Goal: Task Accomplishment & Management: Manage account settings

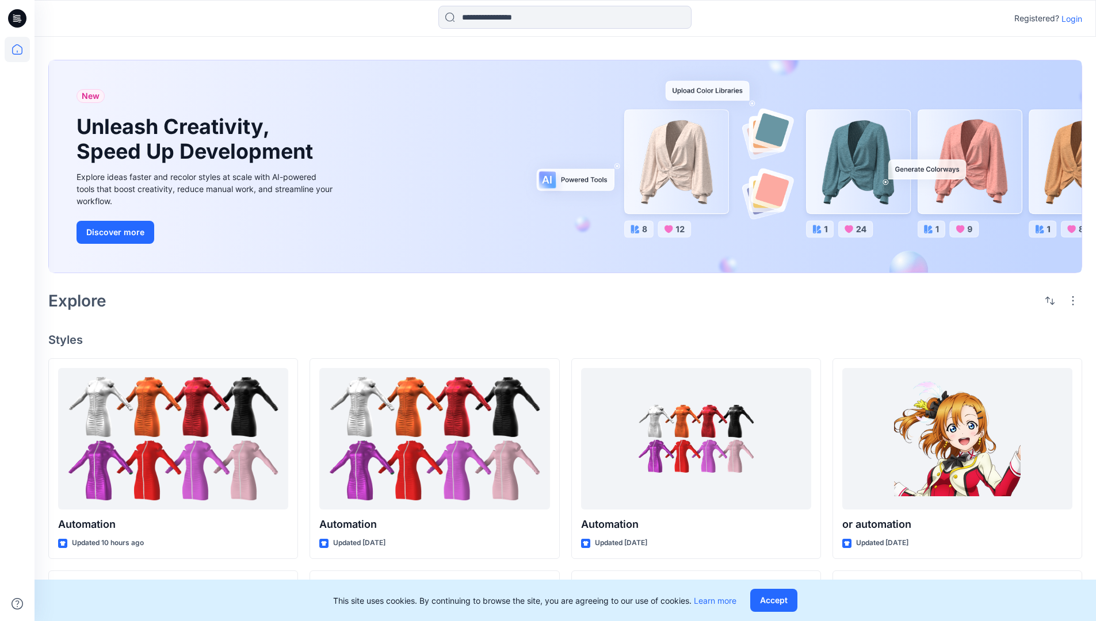
click at [1069, 18] on p "Login" at bounding box center [1071, 19] width 21 height 12
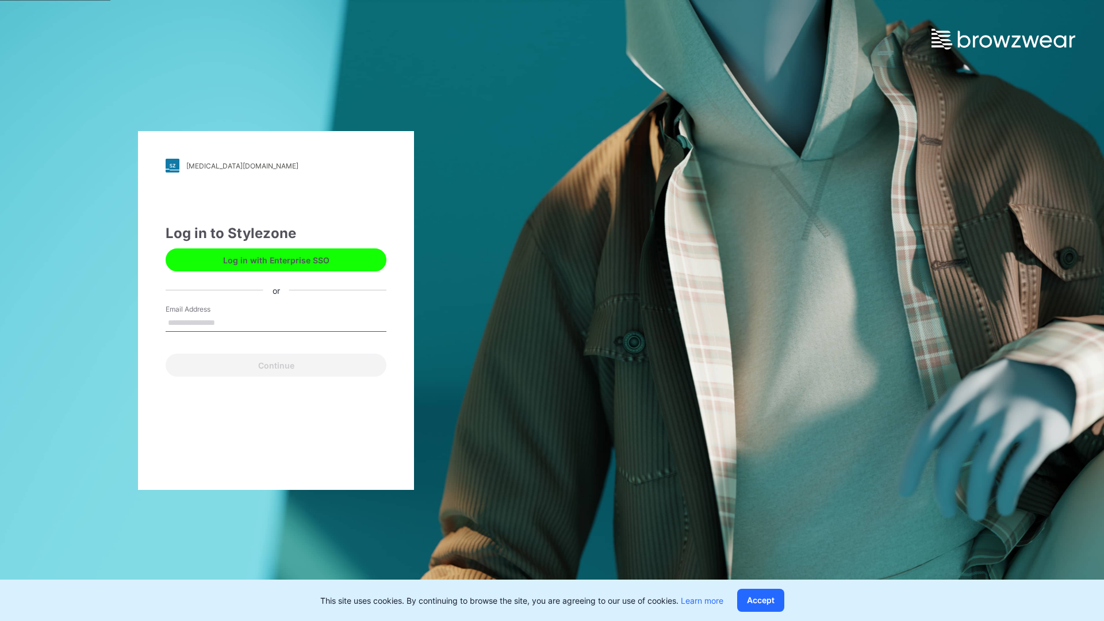
click at [227, 322] on input "Email Address" at bounding box center [276, 323] width 221 height 17
type input "**********"
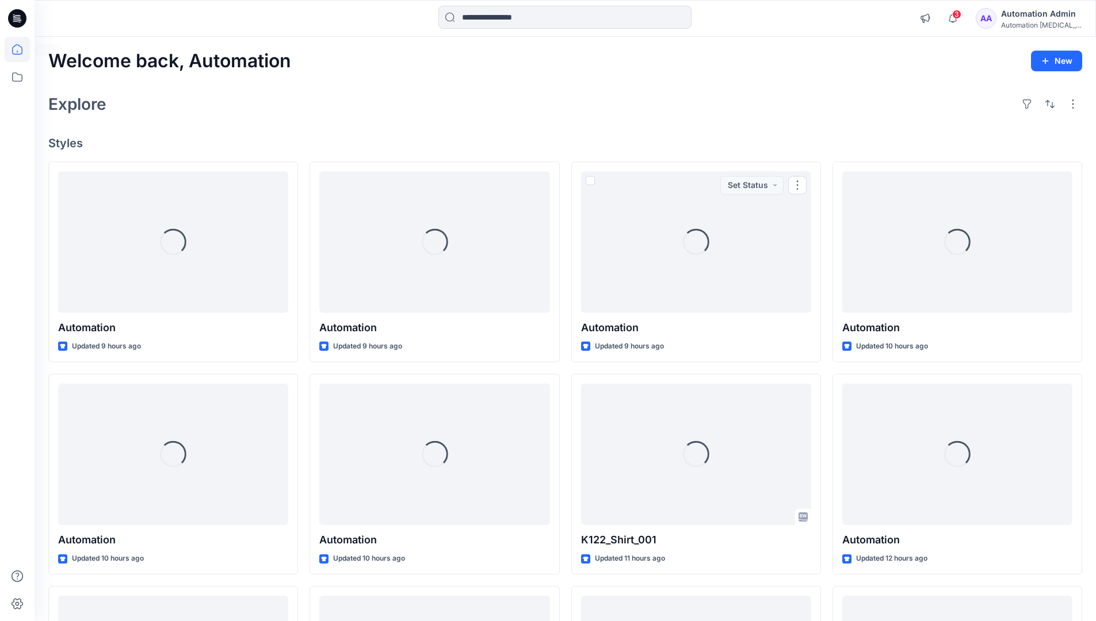
click at [22, 49] on icon at bounding box center [17, 49] width 10 height 10
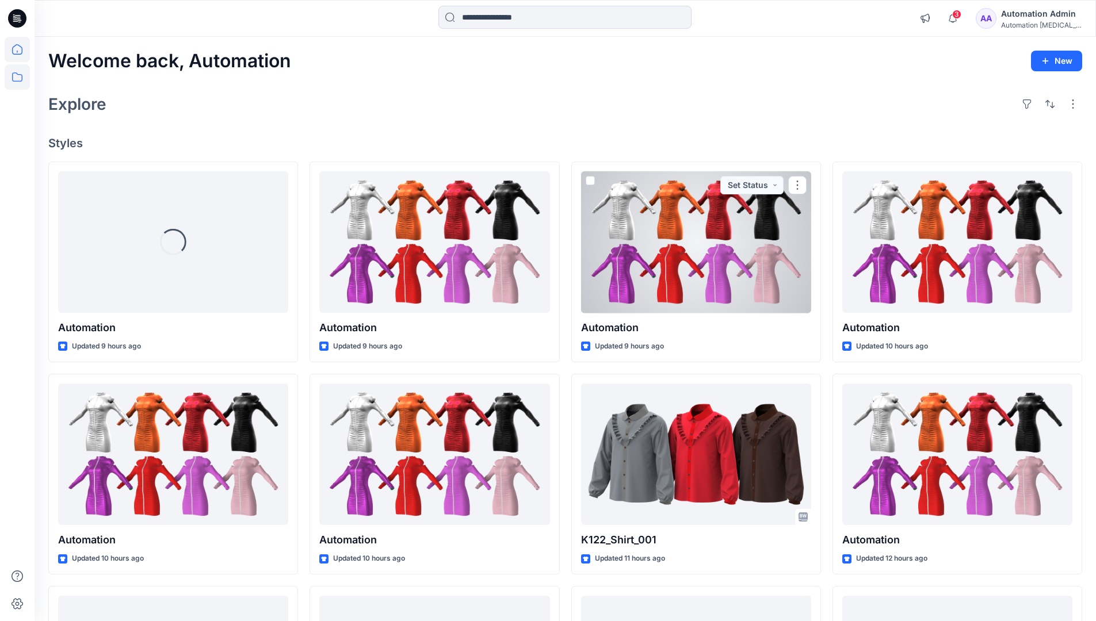
click at [20, 79] on icon at bounding box center [17, 76] width 25 height 25
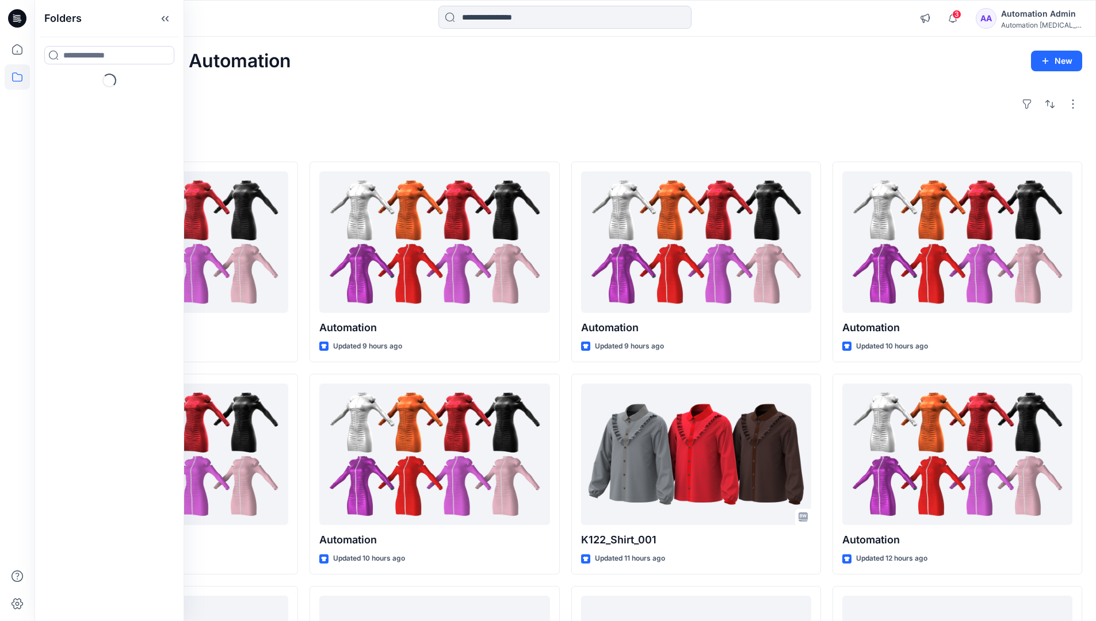
click at [404, 116] on div "Explore" at bounding box center [564, 104] width 1033 height 28
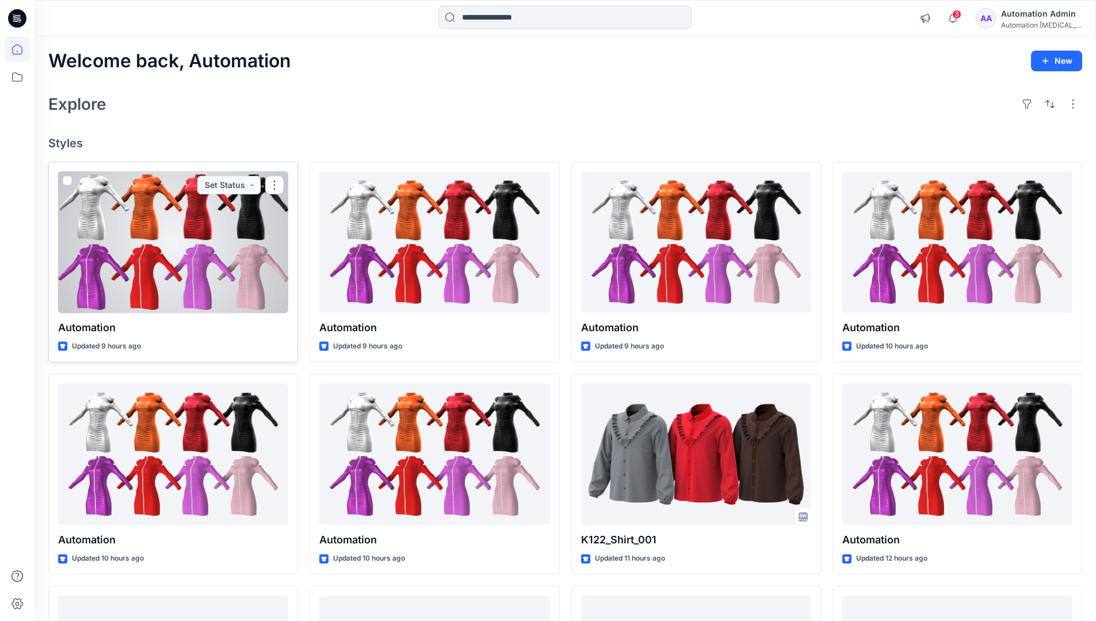
click at [69, 181] on span at bounding box center [67, 180] width 9 height 9
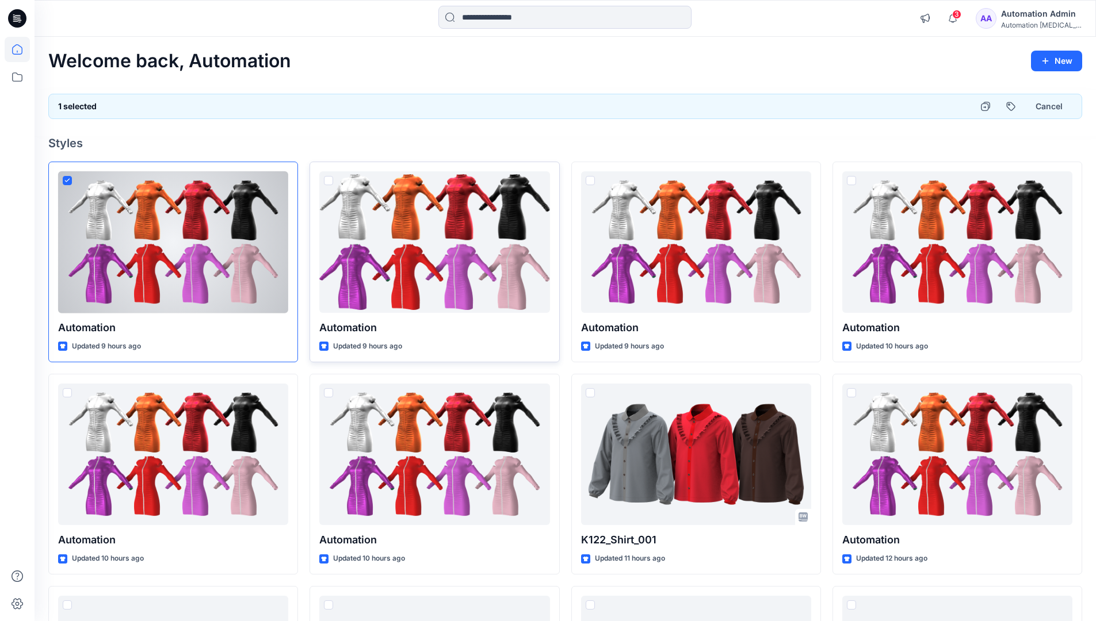
click at [330, 183] on span at bounding box center [328, 180] width 9 height 9
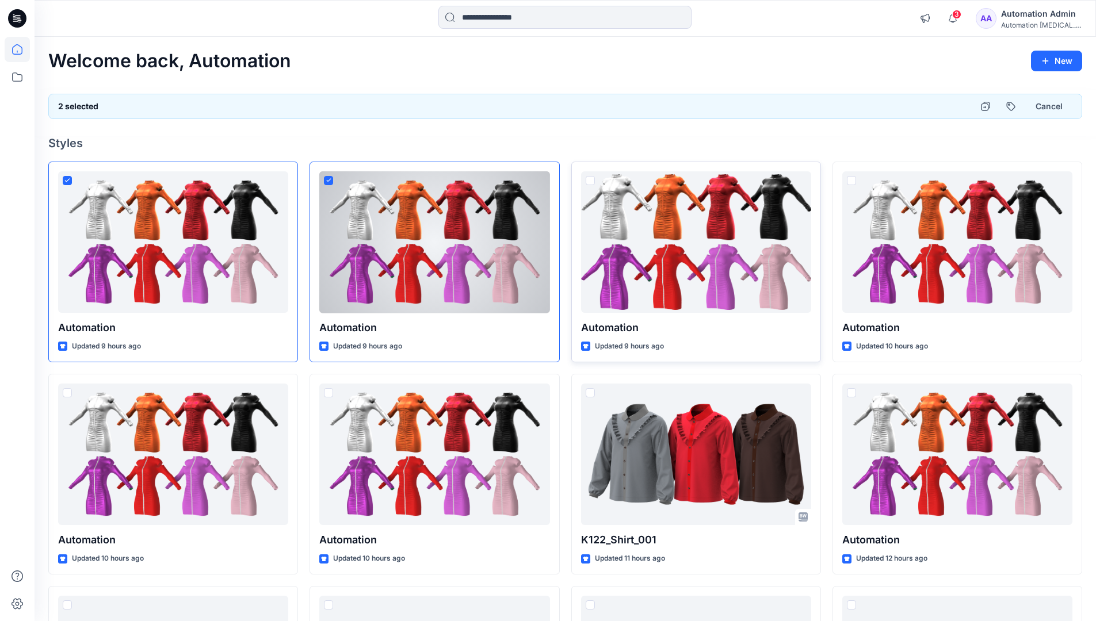
click at [591, 180] on span at bounding box center [589, 180] width 9 height 9
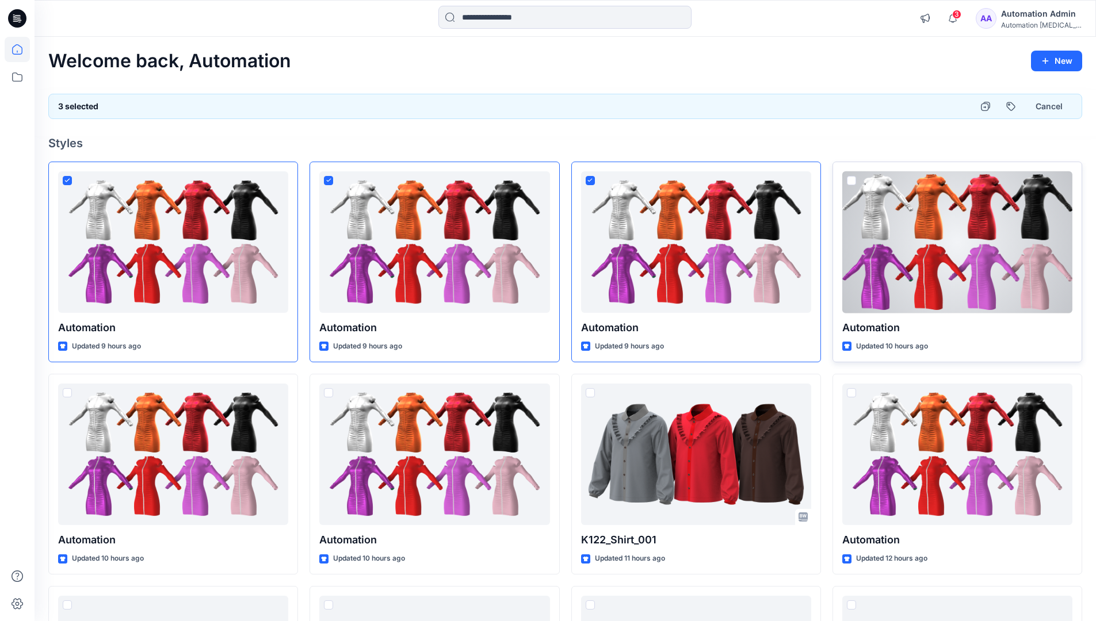
click at [851, 179] on span at bounding box center [851, 180] width 9 height 9
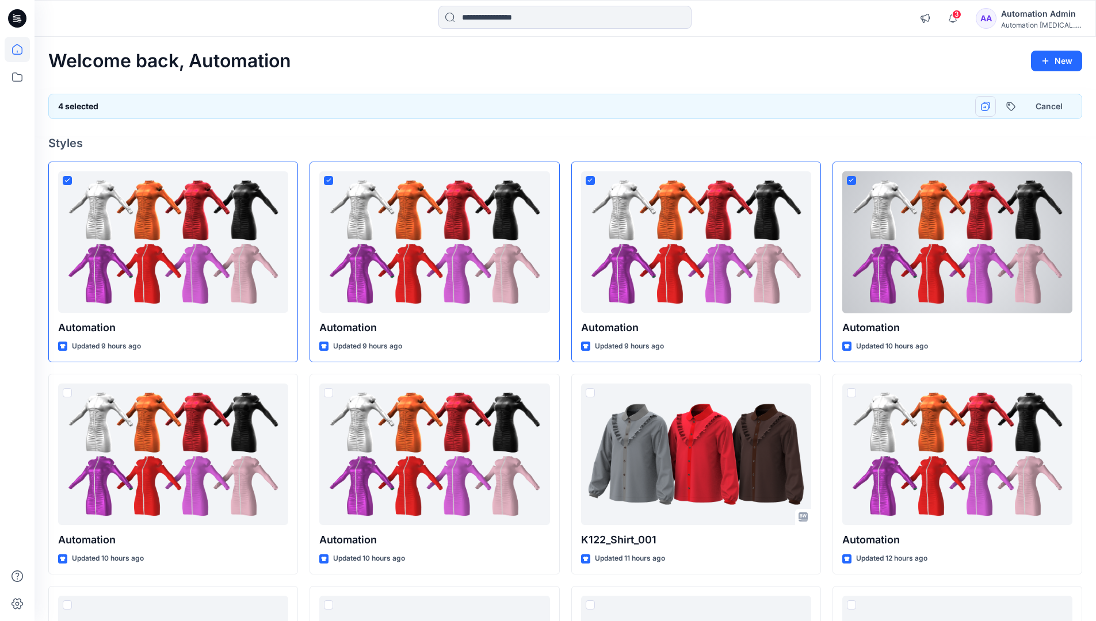
click at [985, 106] on icon "button" at bounding box center [985, 106] width 9 height 9
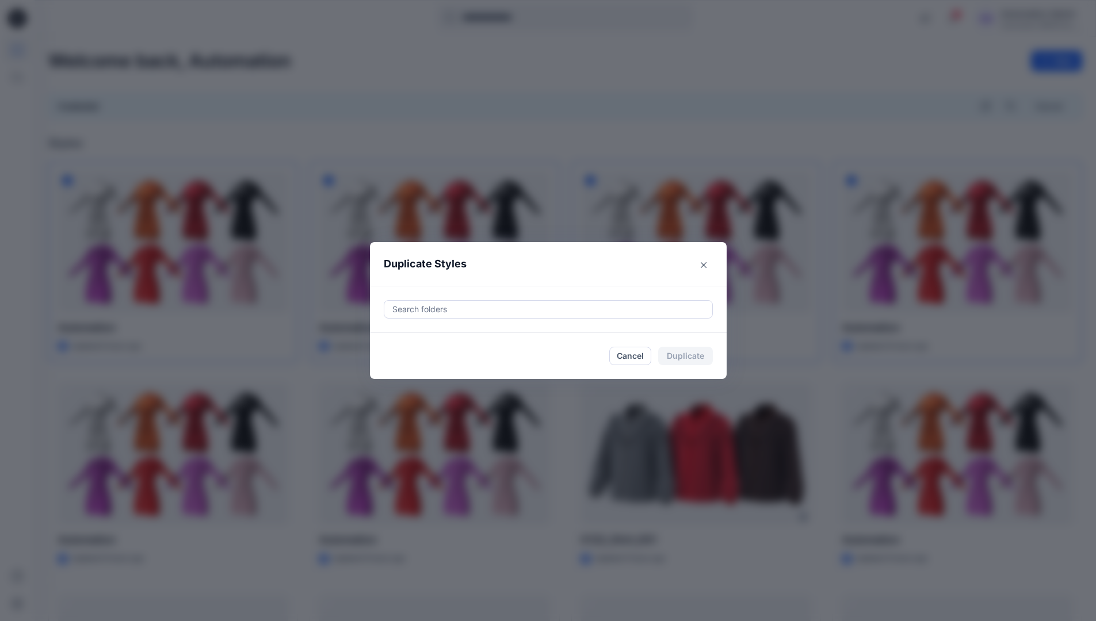
click at [442, 304] on div at bounding box center [548, 309] width 314 height 14
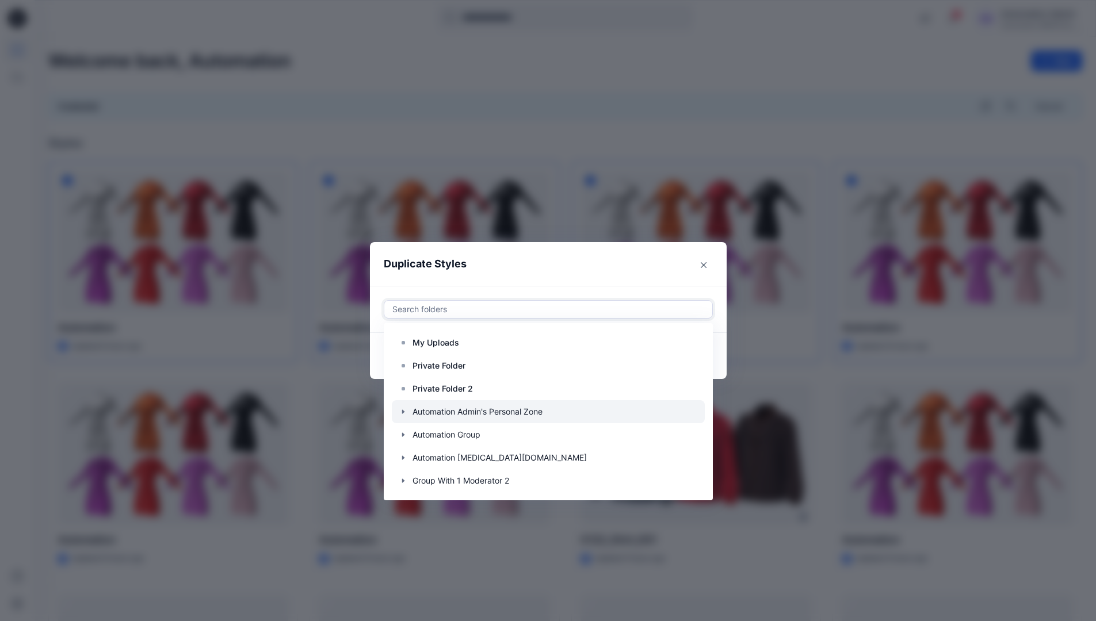
click at [408, 409] on icon "button" at bounding box center [403, 411] width 9 height 9
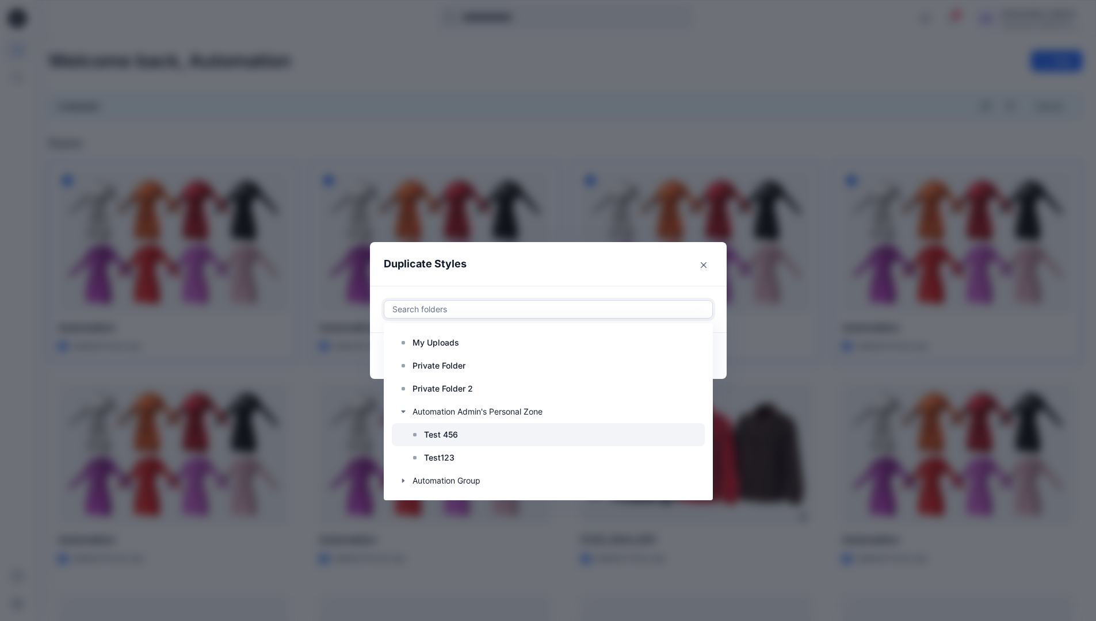
click at [442, 431] on p "Test 456" at bounding box center [441, 435] width 34 height 14
click at [582, 263] on header "Duplicate Styles" at bounding box center [537, 264] width 334 height 44
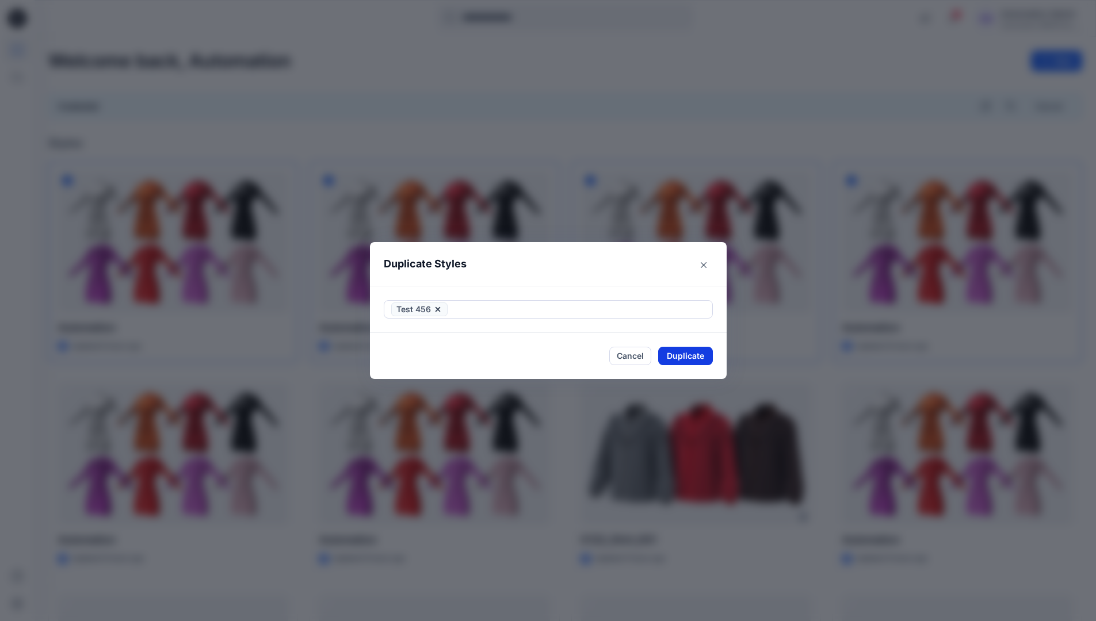
click at [691, 361] on button "Duplicate" at bounding box center [685, 356] width 55 height 18
click at [633, 356] on button "Cancel" at bounding box center [630, 356] width 42 height 20
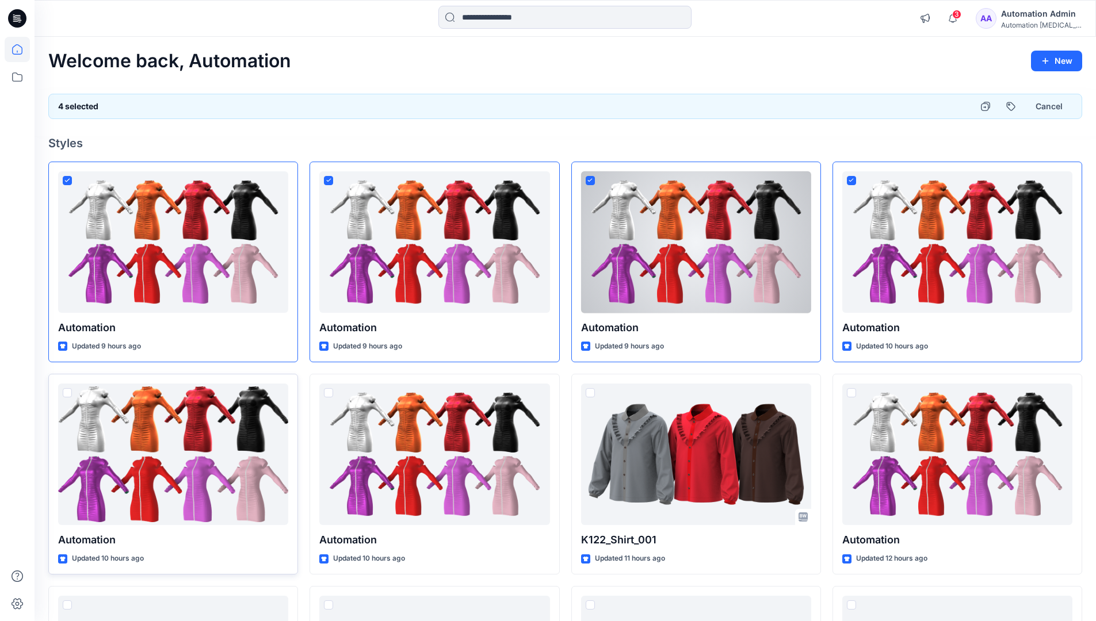
click at [64, 394] on span at bounding box center [67, 392] width 9 height 9
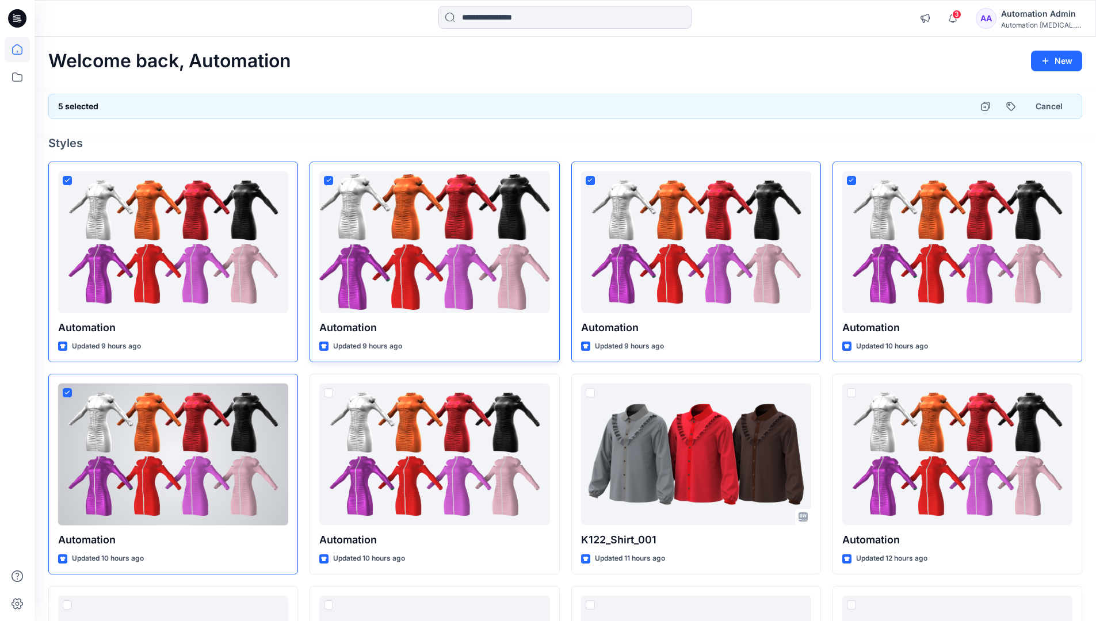
click at [331, 183] on span at bounding box center [328, 180] width 9 height 9
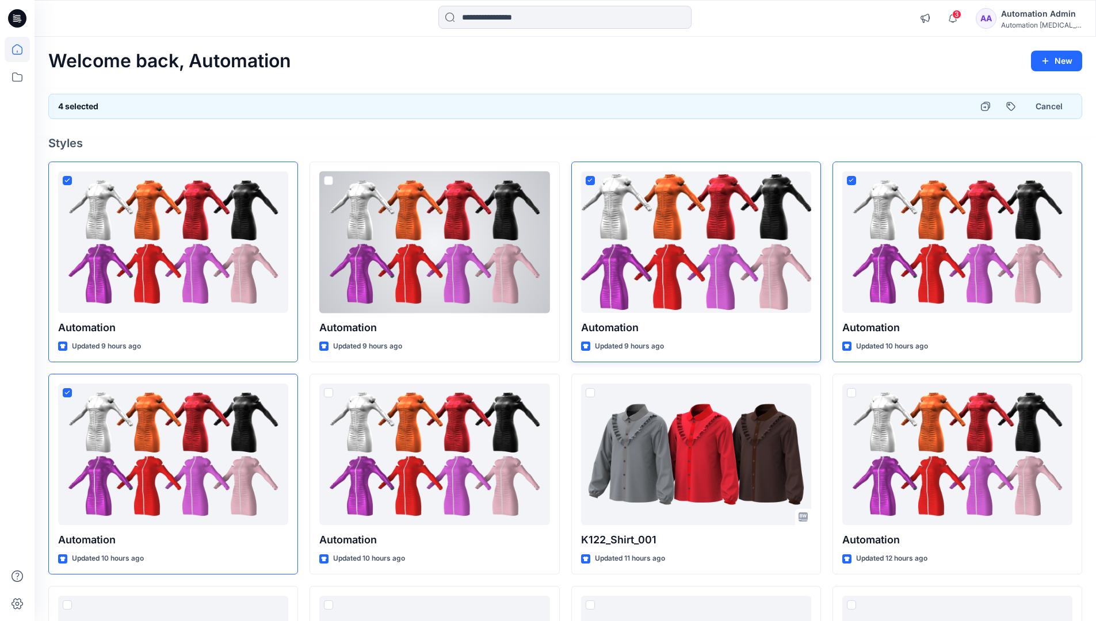
click at [590, 182] on icon at bounding box center [589, 180] width 5 height 4
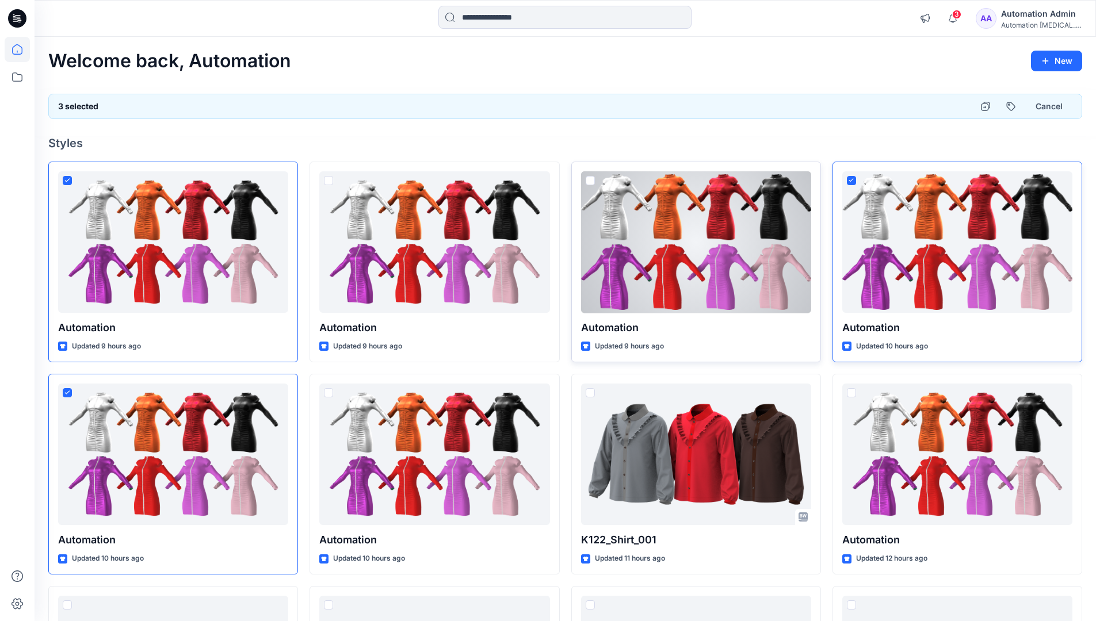
click at [851, 182] on icon at bounding box center [850, 180] width 5 height 4
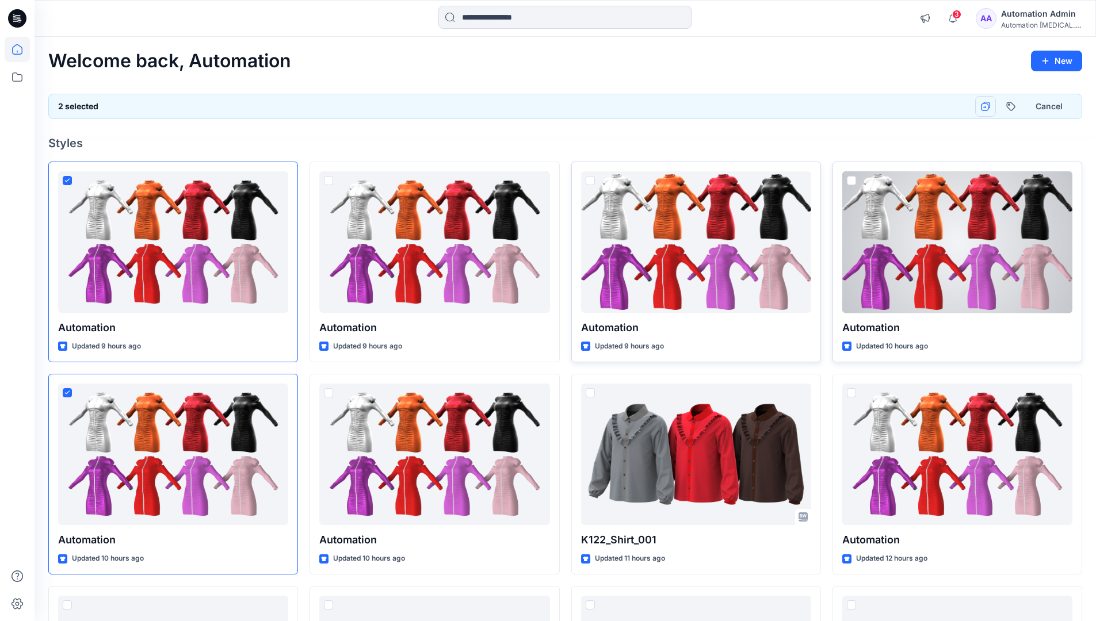
click at [989, 106] on icon "button" at bounding box center [985, 106] width 9 height 9
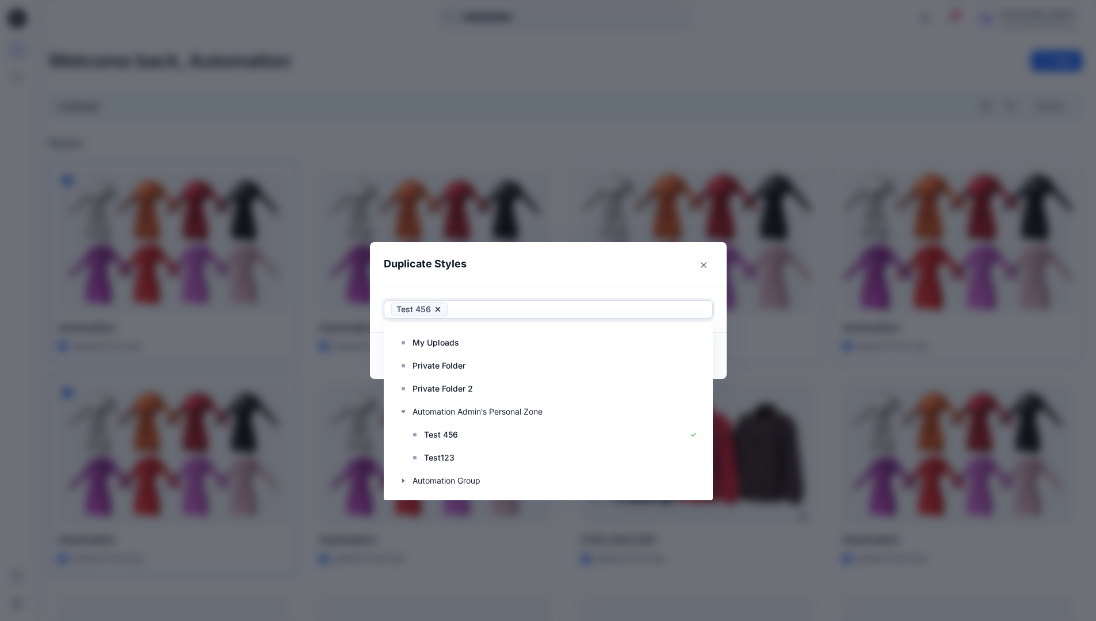
click at [541, 312] on div at bounding box center [577, 309] width 255 height 14
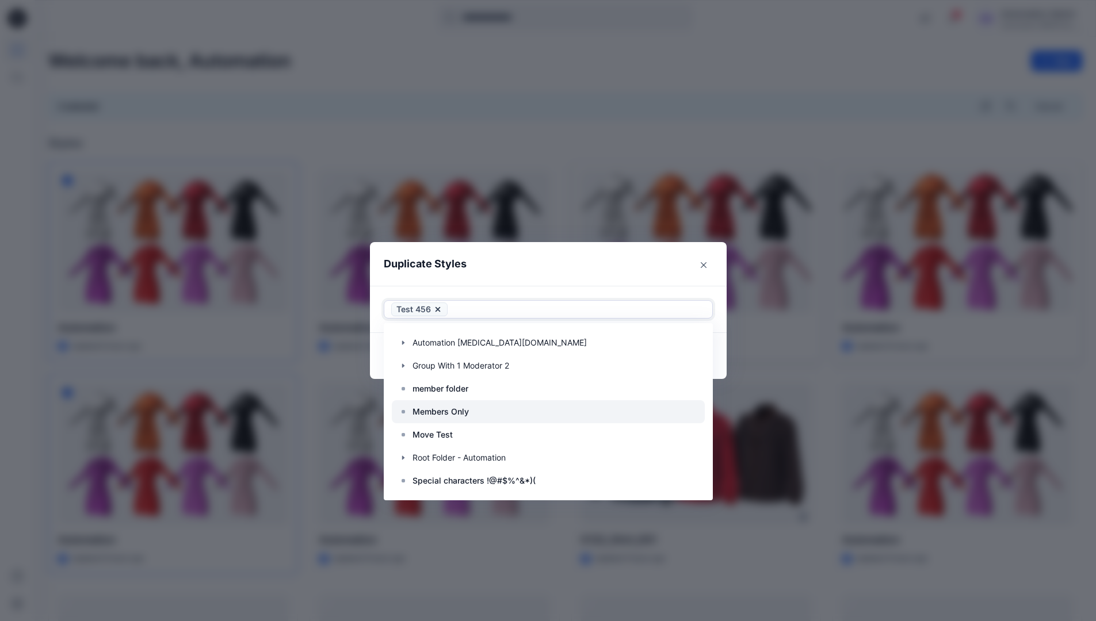
click at [476, 411] on div at bounding box center [548, 411] width 313 height 23
click at [533, 265] on header "Duplicate Styles" at bounding box center [537, 264] width 334 height 44
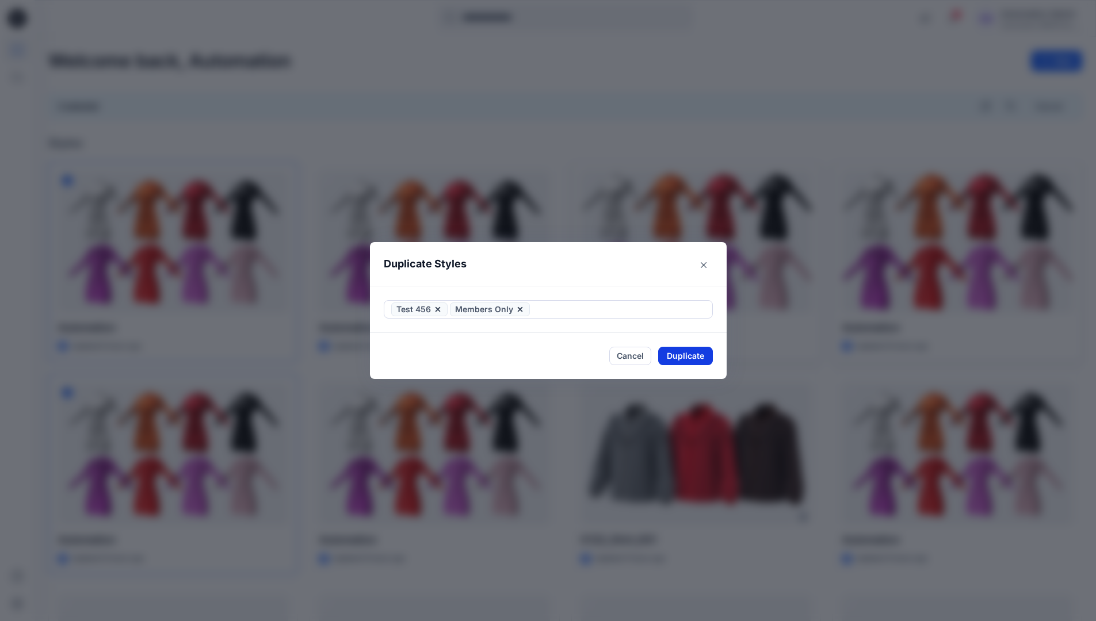
click at [681, 353] on button "Duplicate" at bounding box center [685, 356] width 55 height 18
click at [695, 353] on button "Close" at bounding box center [693, 356] width 37 height 18
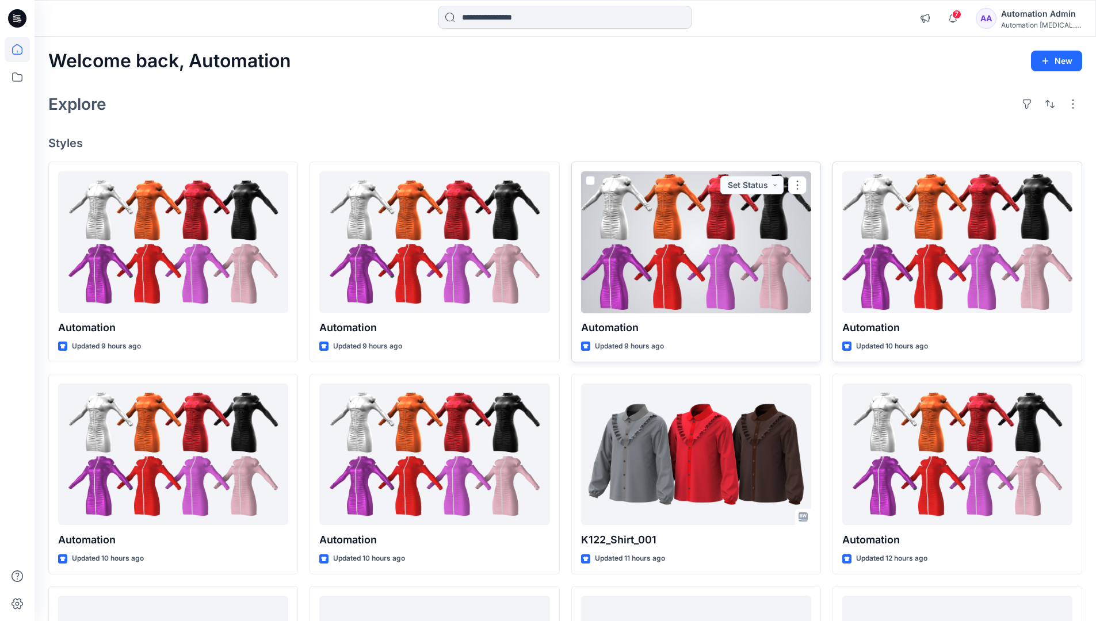
click at [1037, 10] on div "Automation Admin" at bounding box center [1041, 14] width 81 height 14
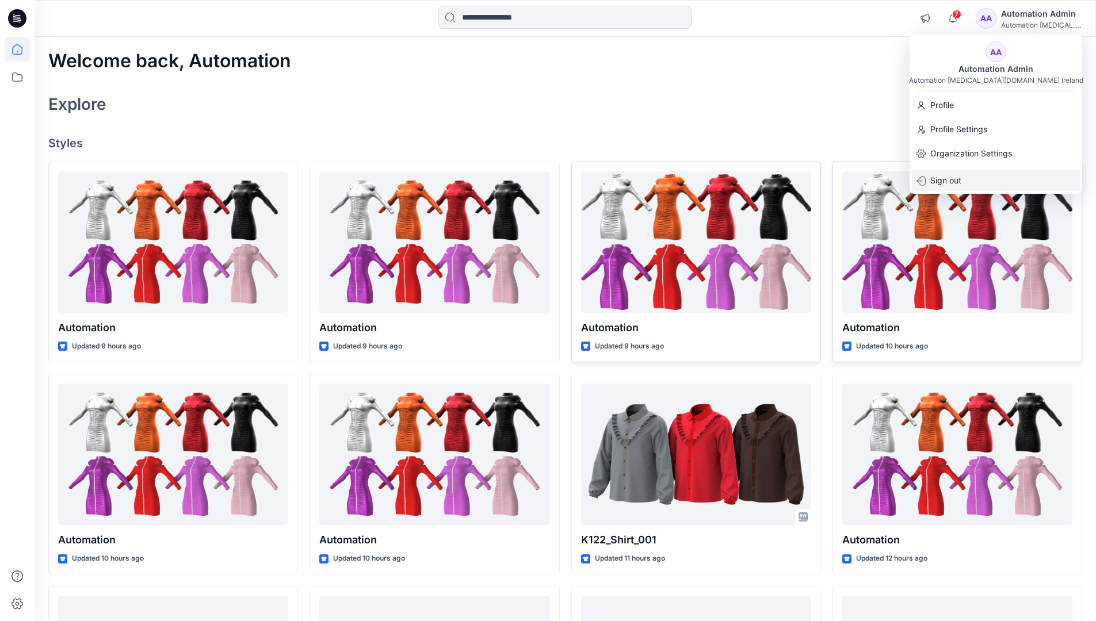
click at [958, 177] on p "Sign out" at bounding box center [945, 181] width 31 height 22
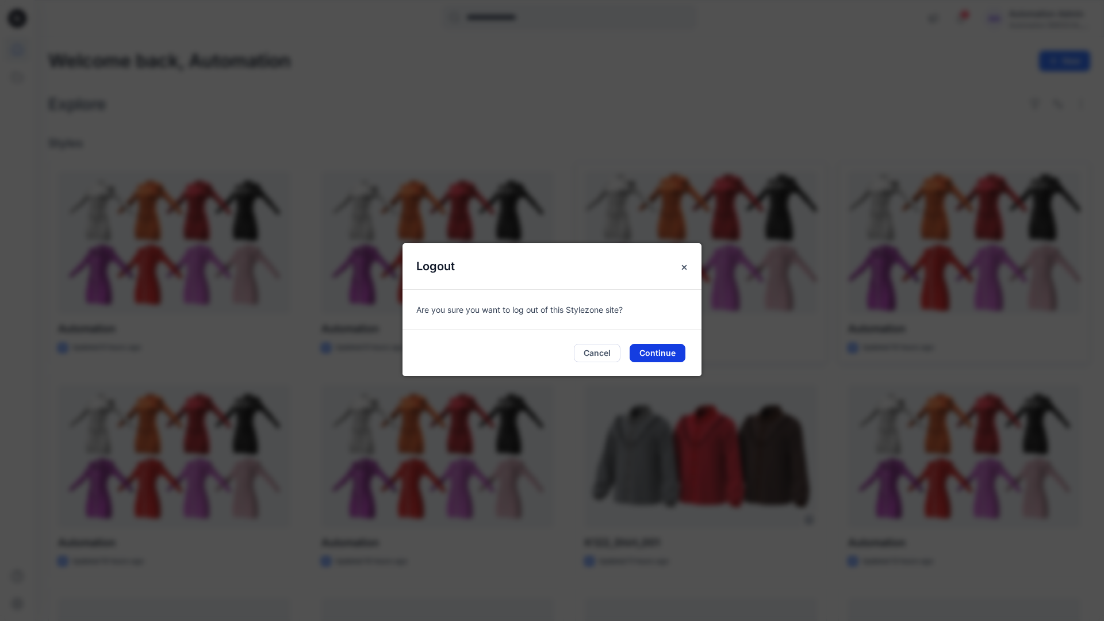
click at [660, 344] on button "Continue" at bounding box center [658, 353] width 56 height 18
